Goal: Go to known website: Access a specific website the user already knows

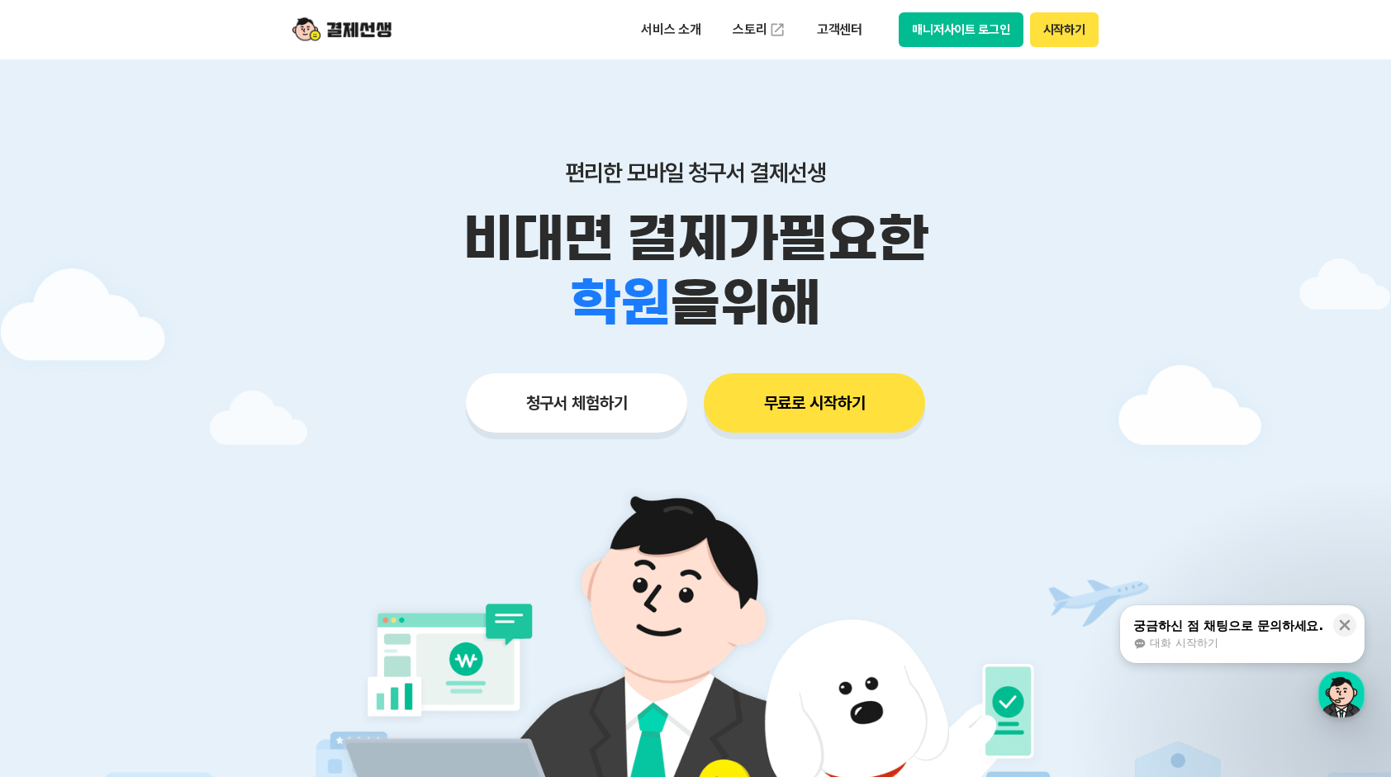
click at [982, 38] on button "매니저사이트 로그인" at bounding box center [961, 29] width 125 height 35
click at [935, 29] on button "매니저사이트 로그인" at bounding box center [961, 29] width 125 height 35
